Goal: Entertainment & Leisure: Consume media (video, audio)

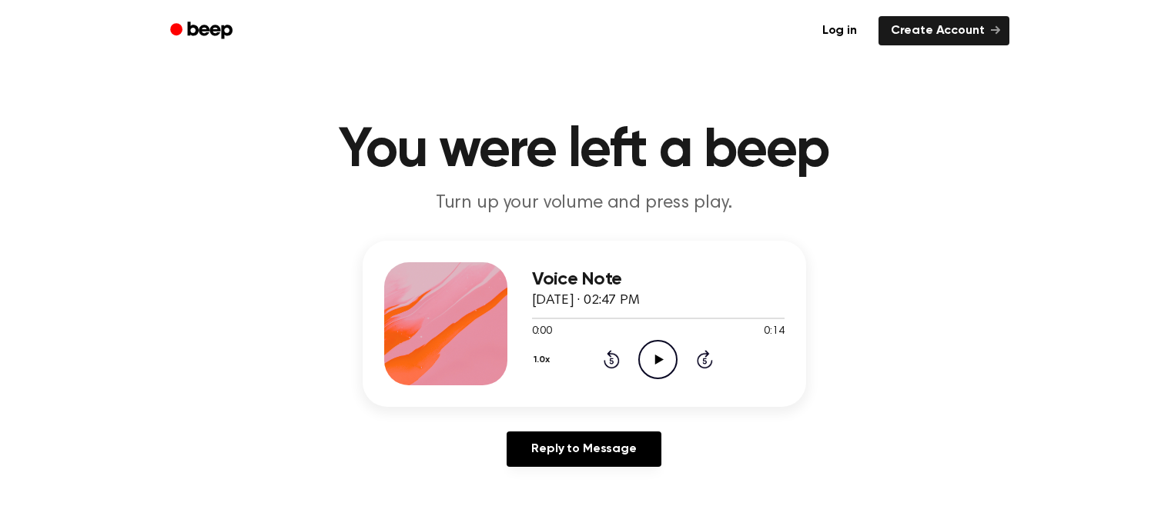
click at [657, 357] on icon at bounding box center [659, 360] width 8 height 10
click at [640, 353] on icon "Pause Audio" at bounding box center [657, 359] width 39 height 39
click at [640, 353] on icon "Play Audio" at bounding box center [657, 359] width 39 height 39
click at [653, 355] on icon "Pause Audio" at bounding box center [657, 359] width 39 height 39
click at [654, 364] on icon "Play Audio" at bounding box center [657, 359] width 39 height 39
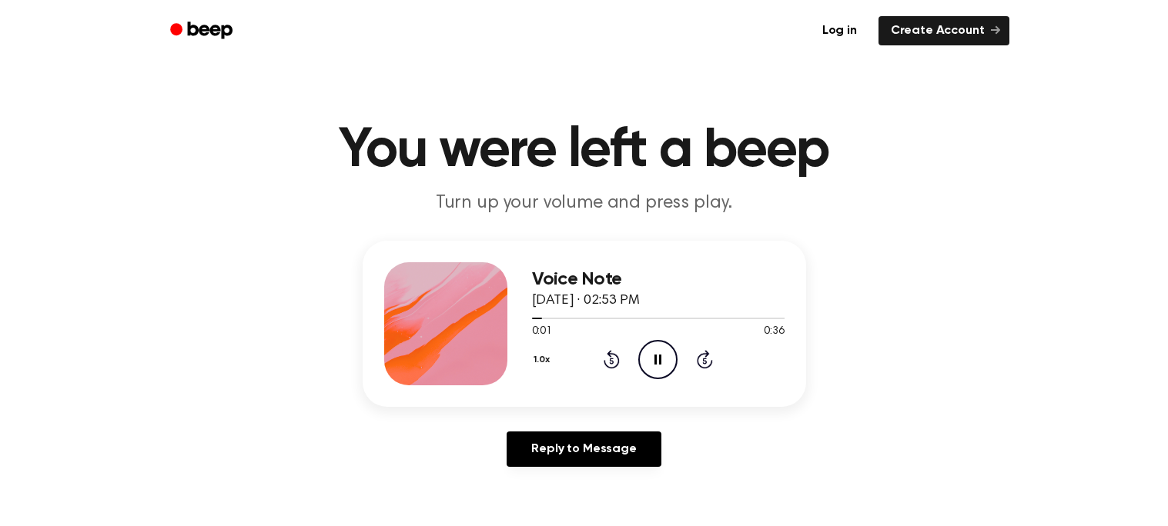
click at [543, 356] on button "1.0x" at bounding box center [544, 360] width 24 height 26
click at [553, 510] on span "1.5x" at bounding box center [556, 510] width 19 height 16
click at [659, 356] on icon at bounding box center [657, 360] width 7 height 10
click at [609, 359] on icon "Rewind 5 seconds" at bounding box center [611, 359] width 17 height 20
click at [610, 359] on icon at bounding box center [612, 362] width 4 height 6
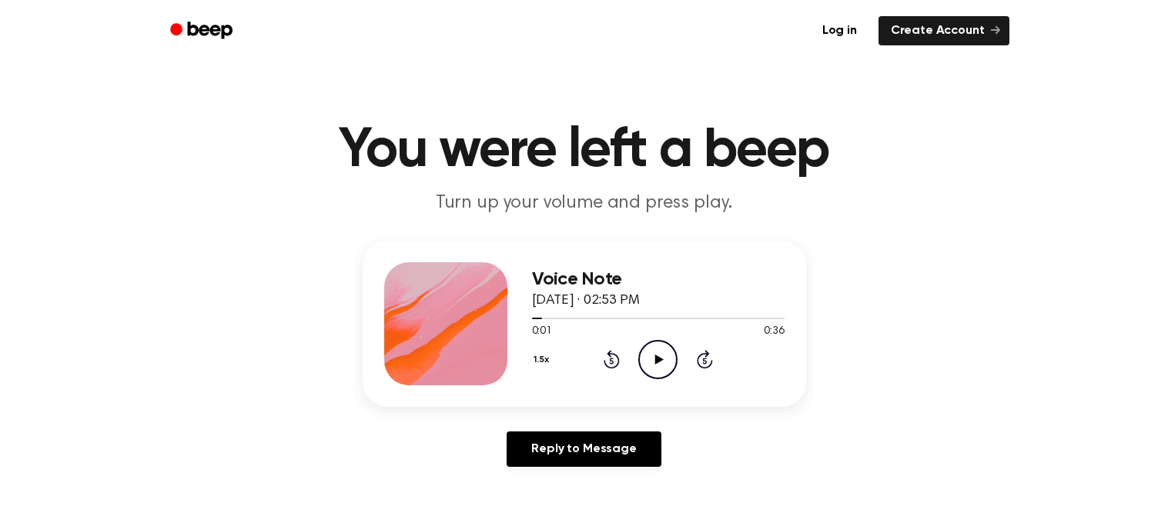
click at [656, 360] on icon at bounding box center [659, 360] width 8 height 10
drag, startPoint x: 537, startPoint y: 316, endPoint x: 479, endPoint y: 318, distance: 58.5
click at [479, 318] on div "Voice Note September 3, 2024 · 02:53 PM 0:01 0:36 Your browser does not support…" at bounding box center [584, 324] width 443 height 166
click at [539, 316] on span at bounding box center [536, 318] width 12 height 12
drag, startPoint x: 539, startPoint y: 316, endPoint x: 513, endPoint y: 317, distance: 26.2
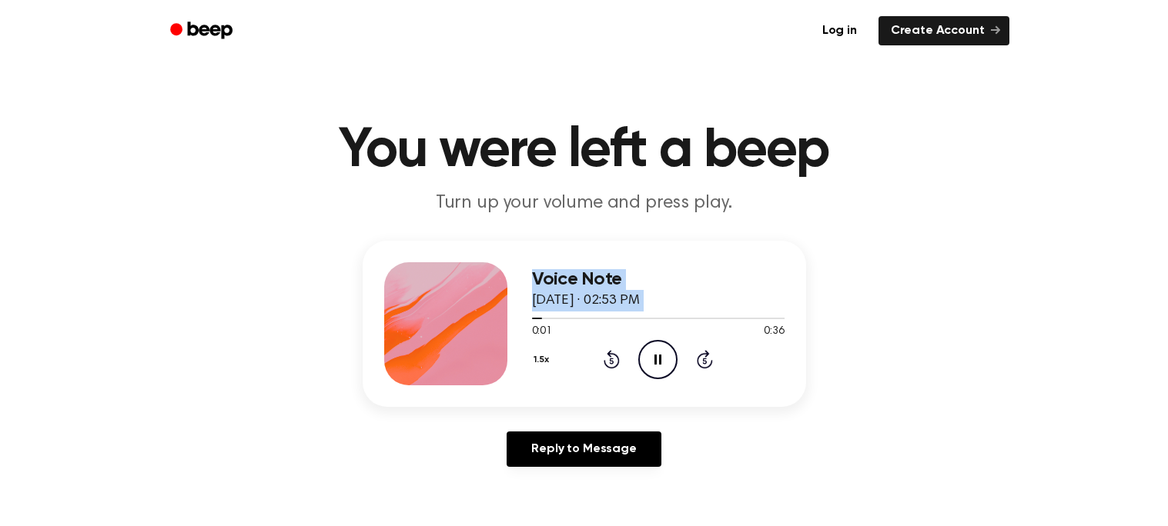
click at [513, 317] on div "Voice Note September 3, 2024 · 02:53 PM 0:01 0:36 Your browser does not support…" at bounding box center [584, 324] width 443 height 166
